Goal: Information Seeking & Learning: Learn about a topic

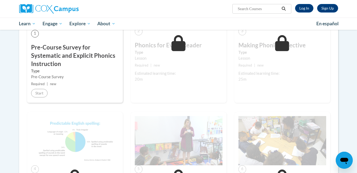
scroll to position [202, 0]
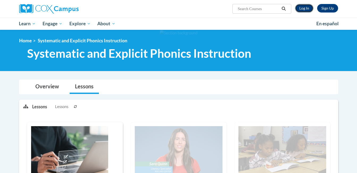
scroll to position [202, 0]
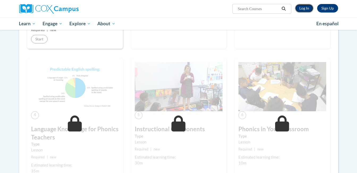
drag, startPoint x: 0, startPoint y: 0, endPoint x: 303, endPoint y: 7, distance: 303.0
click at [303, 7] on link "Log In" at bounding box center [304, 8] width 18 height 9
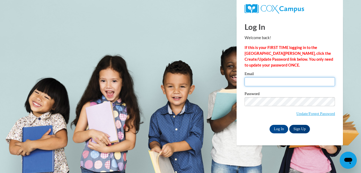
type input "mhpitt0204@ung.edu"
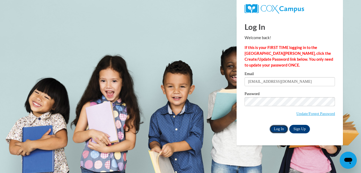
click at [279, 129] on input "Log In" at bounding box center [278, 129] width 19 height 9
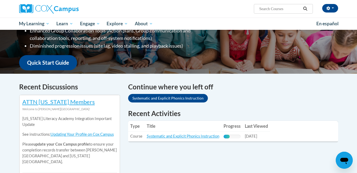
scroll to position [117, 0]
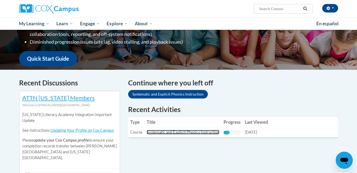
click at [188, 132] on link "Systematic and Explicit Phonics Instruction" at bounding box center [183, 132] width 73 height 5
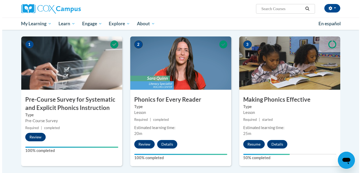
scroll to position [128, 0]
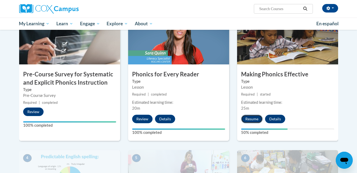
click at [256, 118] on button "Resume" at bounding box center [252, 119] width 22 height 9
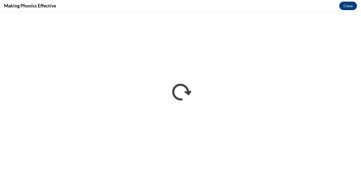
scroll to position [0, 0]
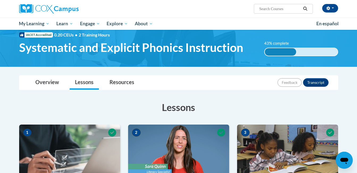
scroll to position [12, 0]
